Goal: Navigation & Orientation: Understand site structure

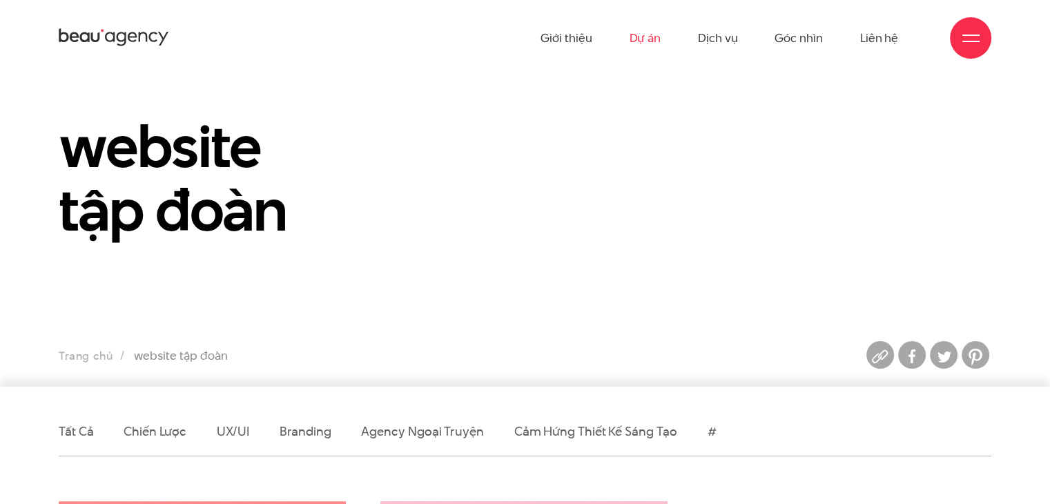
click at [632, 39] on link "Dự án" at bounding box center [645, 38] width 32 height 76
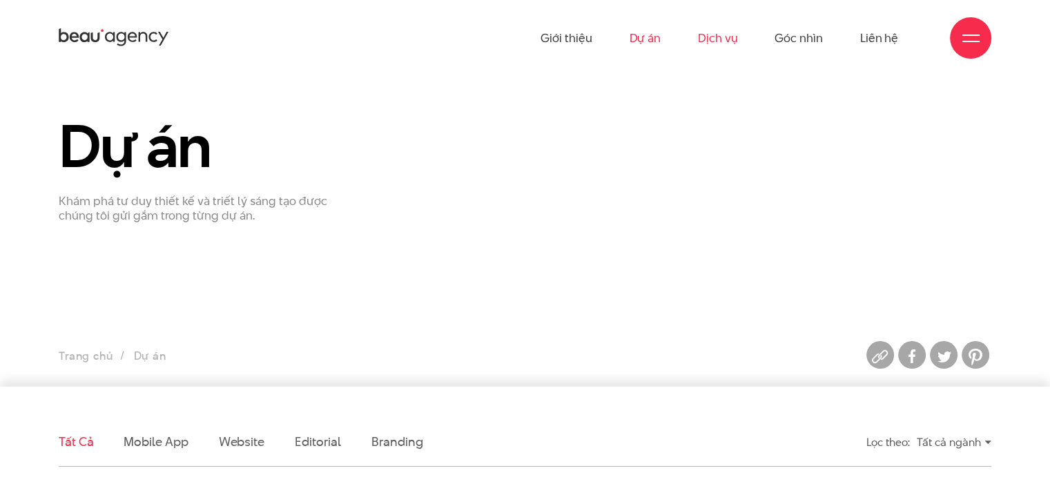
click at [729, 38] on link "Dịch vụ" at bounding box center [717, 38] width 39 height 76
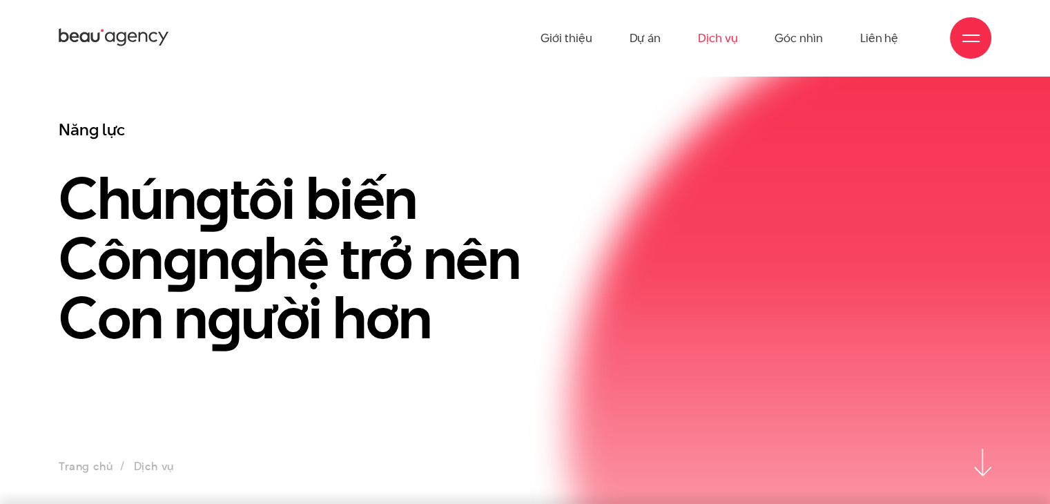
click at [723, 28] on link "Dịch vụ" at bounding box center [717, 38] width 39 height 76
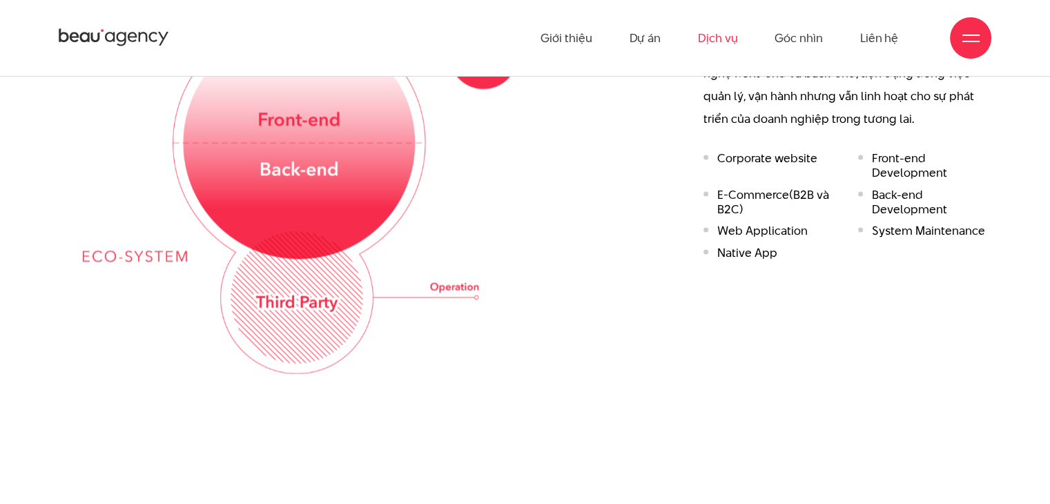
scroll to position [1657, 0]
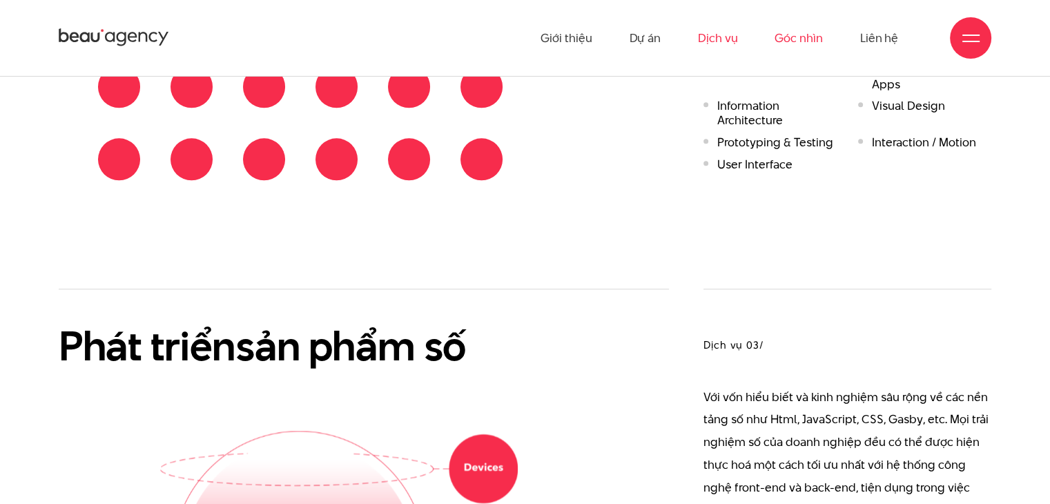
click at [790, 35] on link "Góc nhìn" at bounding box center [799, 38] width 48 height 76
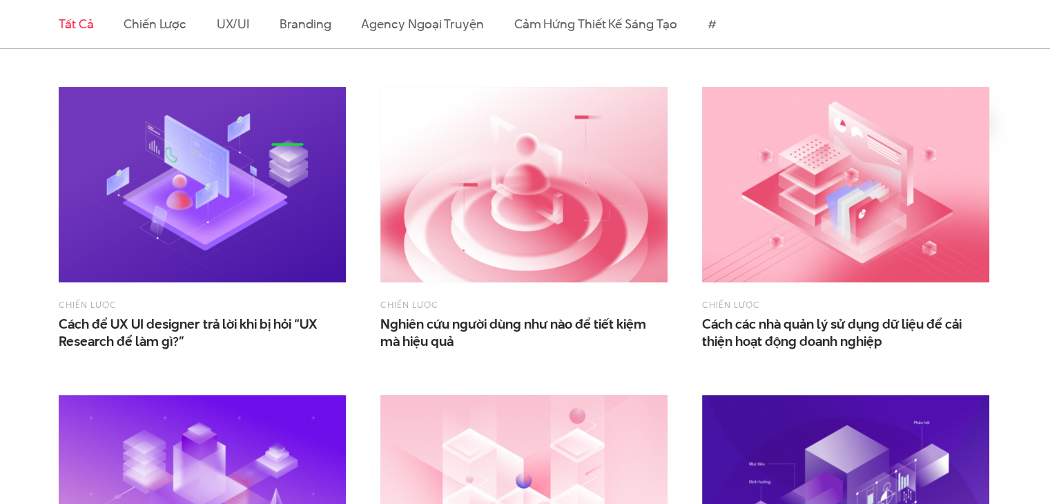
scroll to position [552, 0]
